Goal: Find specific page/section: Find specific page/section

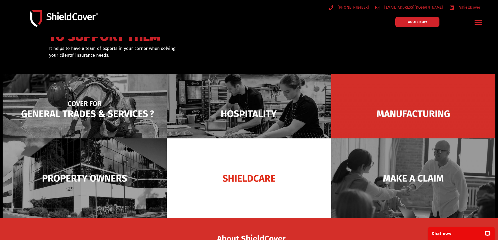
click at [108, 122] on img at bounding box center [85, 114] width 164 height 80
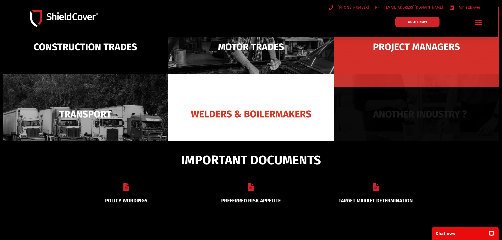
scroll to position [96, 0]
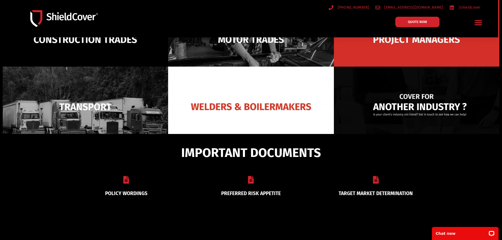
click at [403, 114] on img at bounding box center [417, 107] width 166 height 80
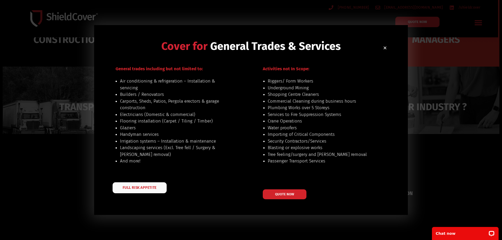
click at [140, 188] on span "FULL RISK APPETITE" at bounding box center [140, 188] width 34 height 4
